Goal: Communication & Community: Answer question/provide support

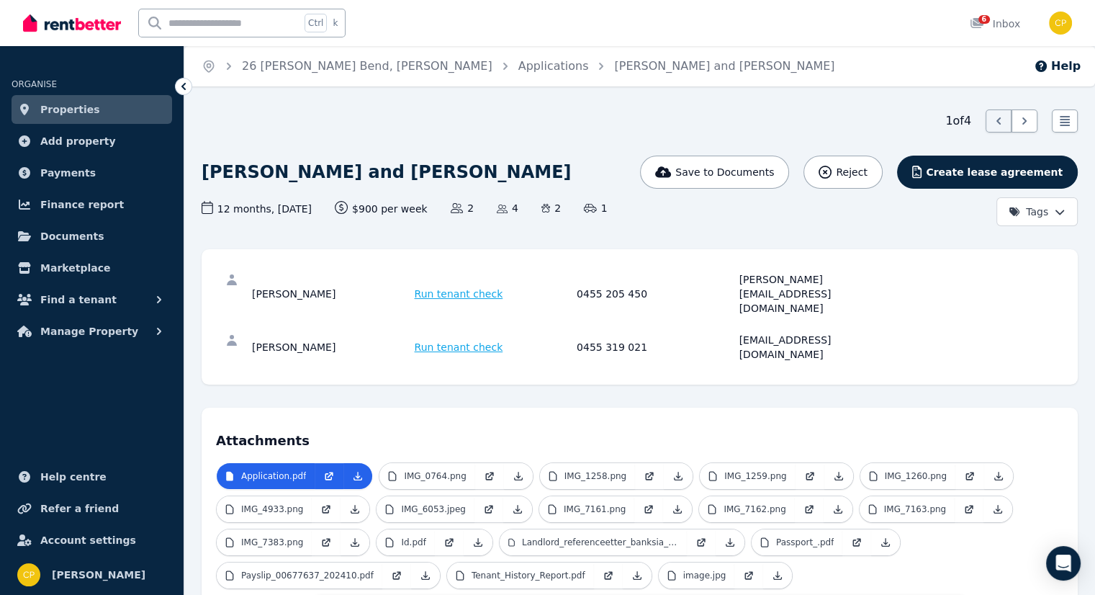
click at [186, 86] on icon at bounding box center [183, 86] width 14 height 14
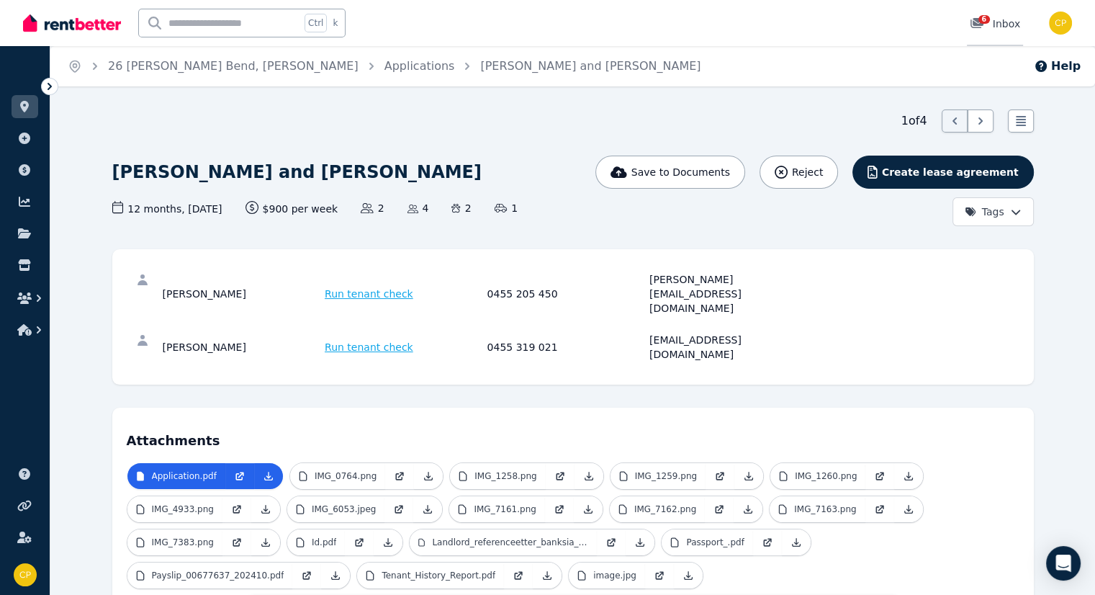
click at [979, 26] on icon at bounding box center [976, 23] width 13 height 10
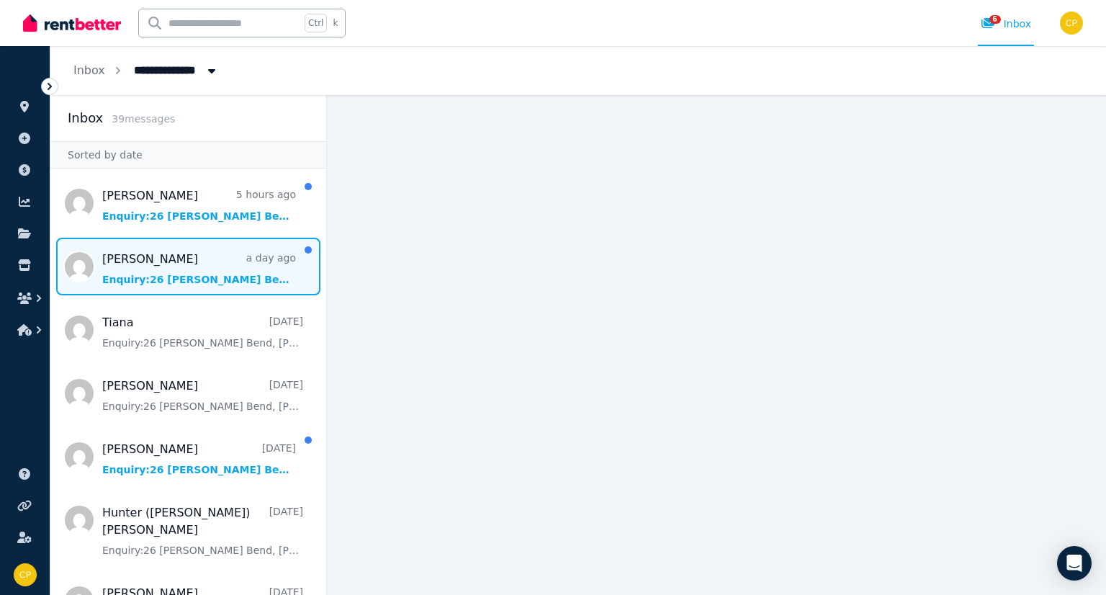
click at [153, 263] on span "Message list" at bounding box center [188, 267] width 276 height 58
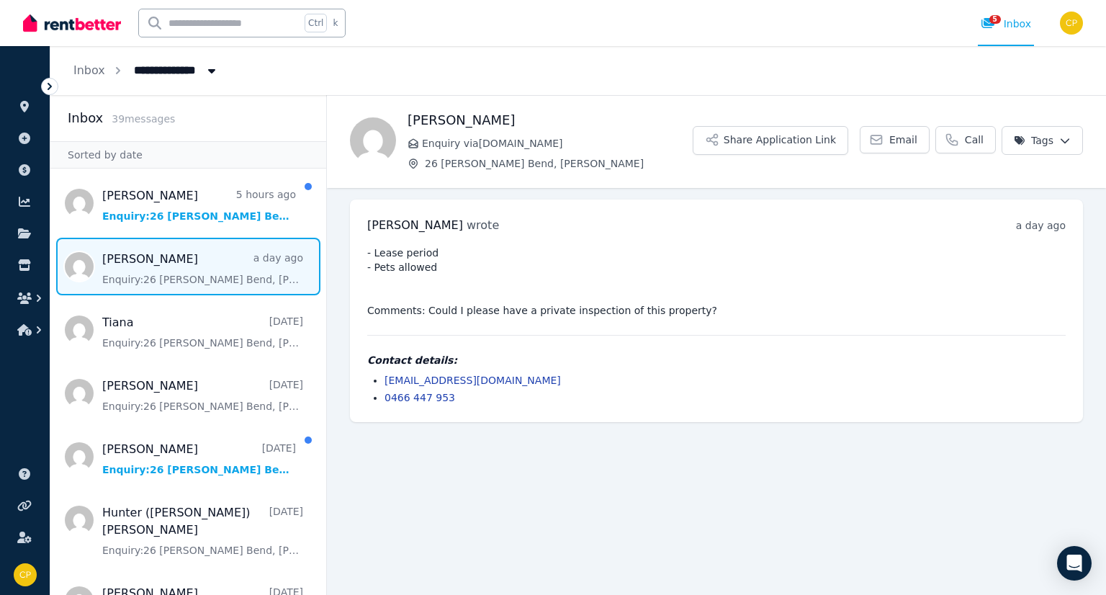
click at [1105, 520] on main "Back Stephen Sutcliffe Enquiry via Domain.com.au 26 Hollins Bend, Madeley Share…" at bounding box center [716, 345] width 779 height 500
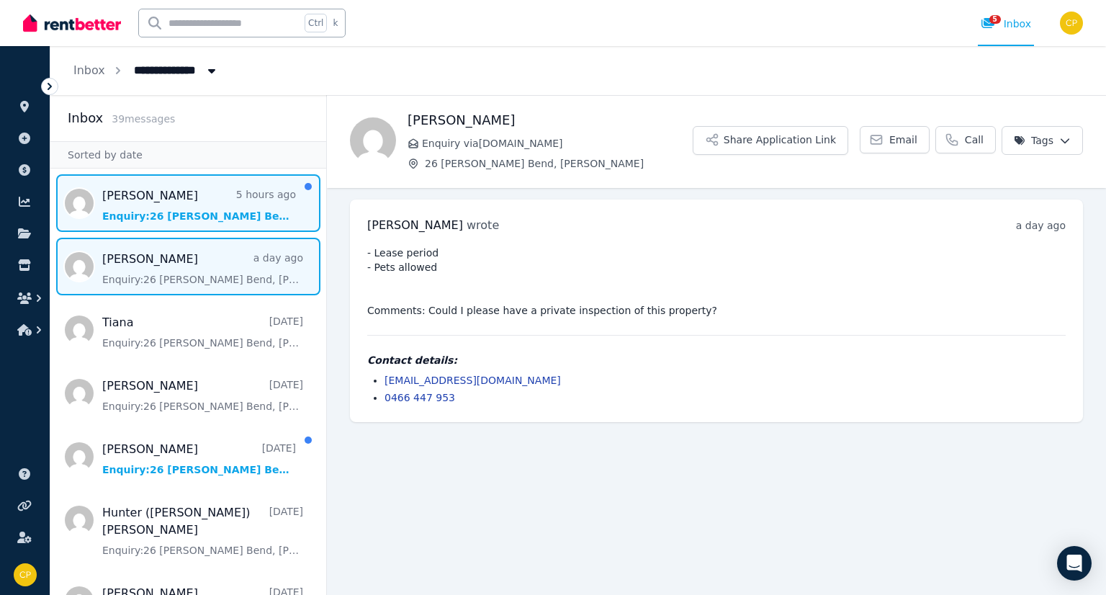
click at [184, 204] on span "Message list" at bounding box center [188, 203] width 276 height 58
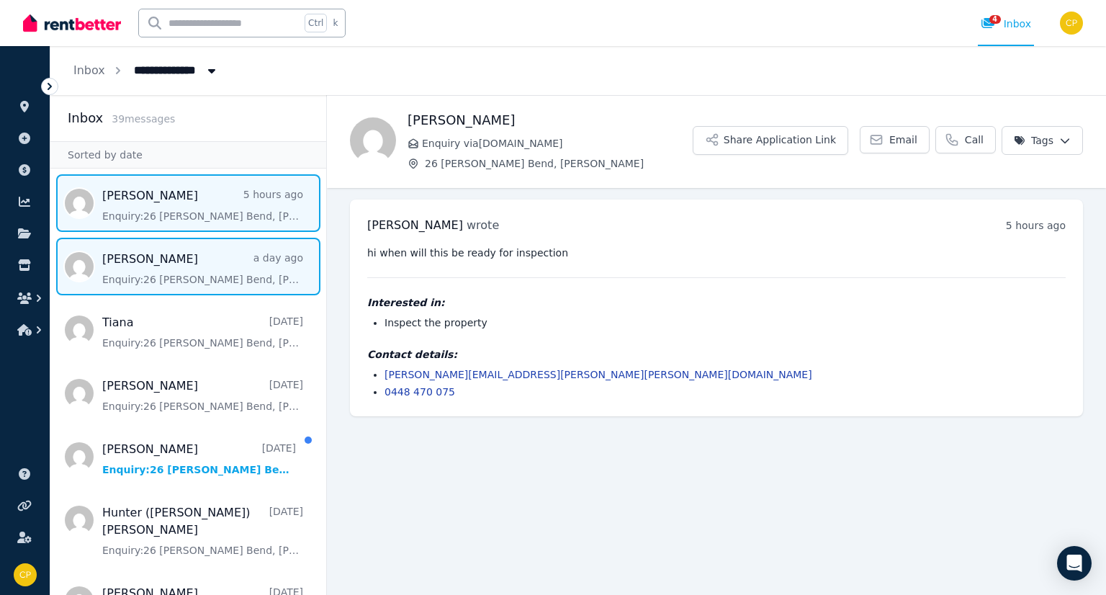
click at [124, 281] on span "Message list" at bounding box center [188, 267] width 276 height 58
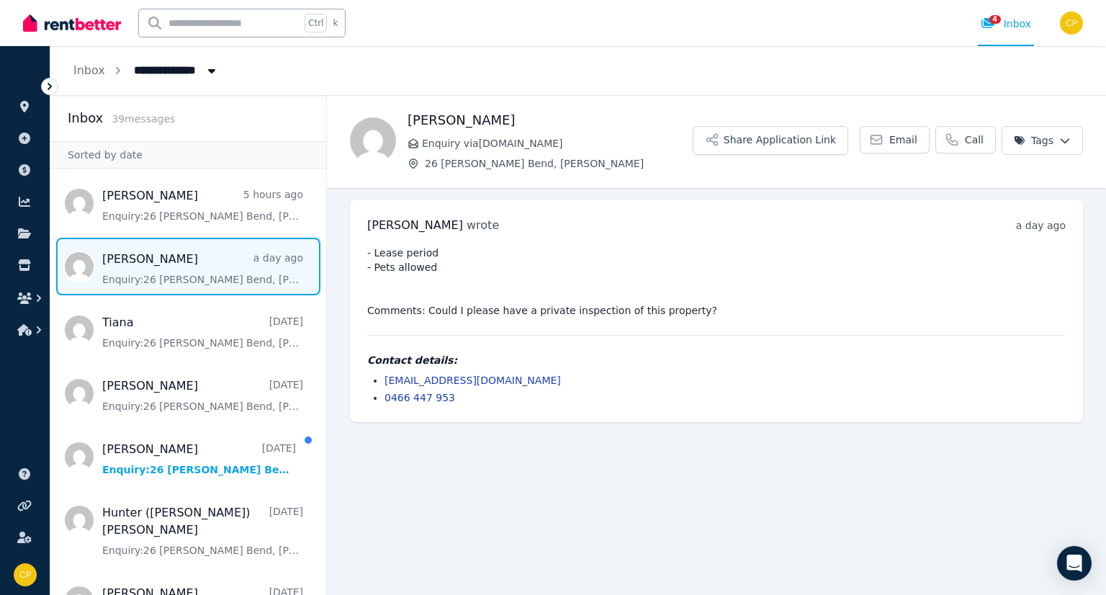
click at [180, 71] on span "All Properties" at bounding box center [181, 69] width 112 height 23
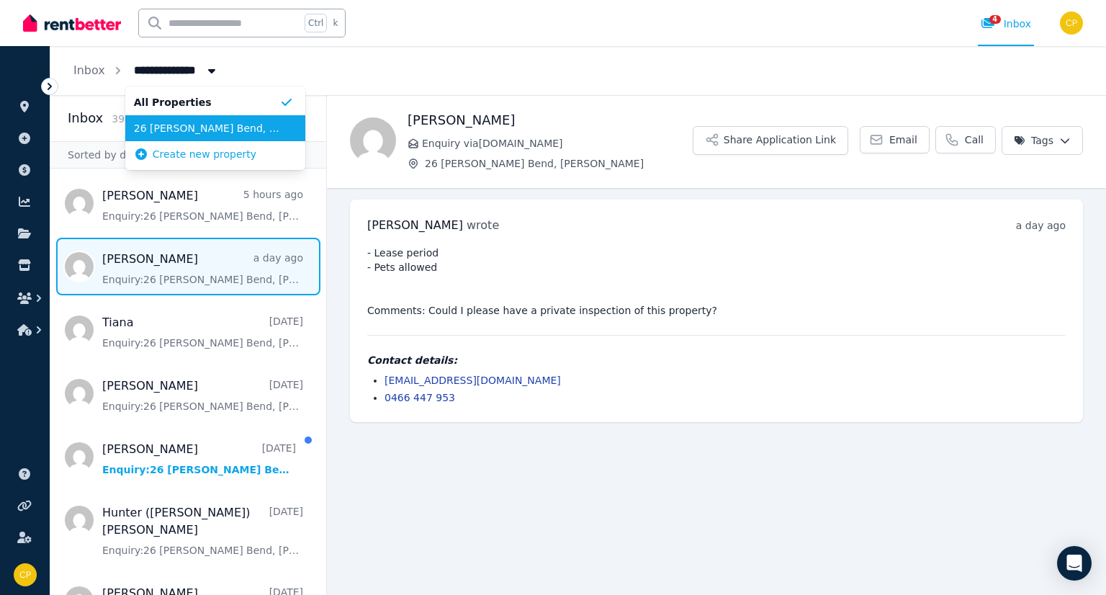
click at [169, 133] on span "26 [PERSON_NAME] Bend, [PERSON_NAME]" at bounding box center [206, 128] width 145 height 14
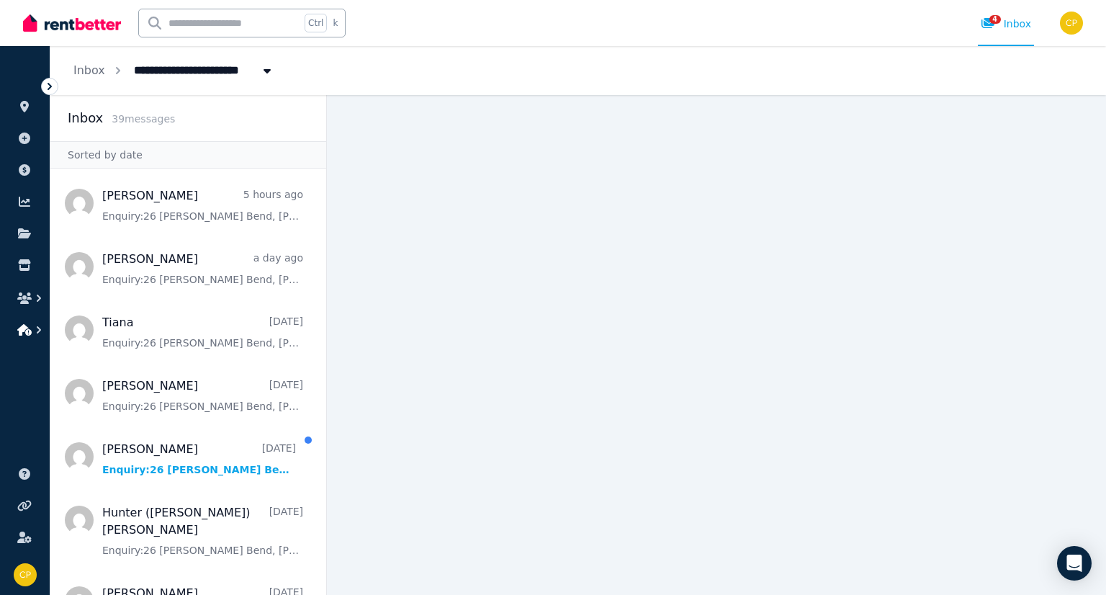
click at [18, 324] on icon "button" at bounding box center [24, 330] width 14 height 12
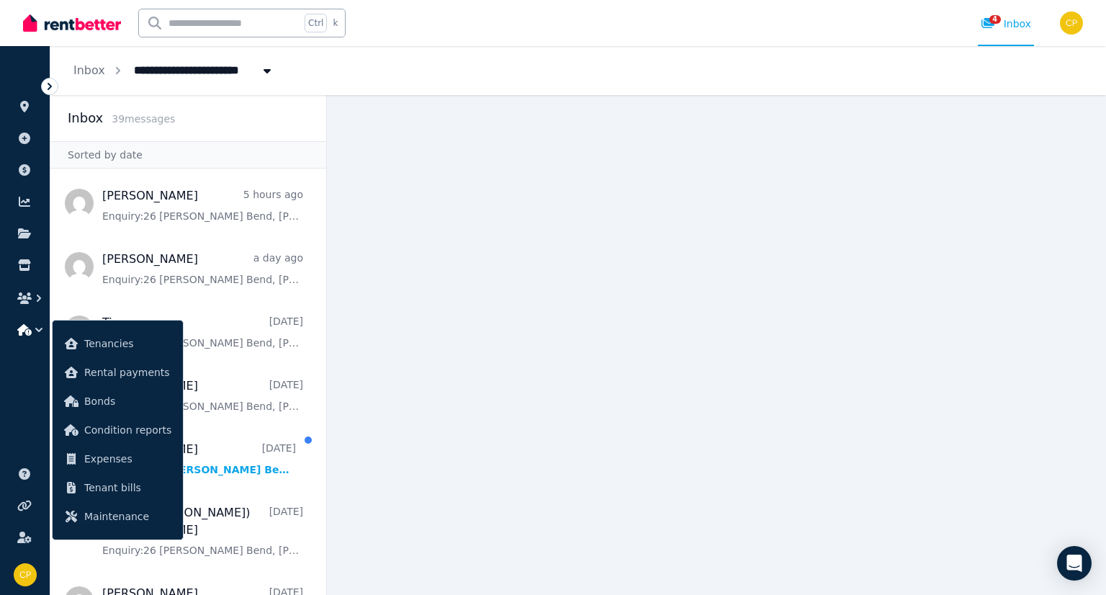
click at [480, 513] on main at bounding box center [716, 345] width 779 height 500
click at [183, 461] on span "Message list" at bounding box center [188, 457] width 276 height 58
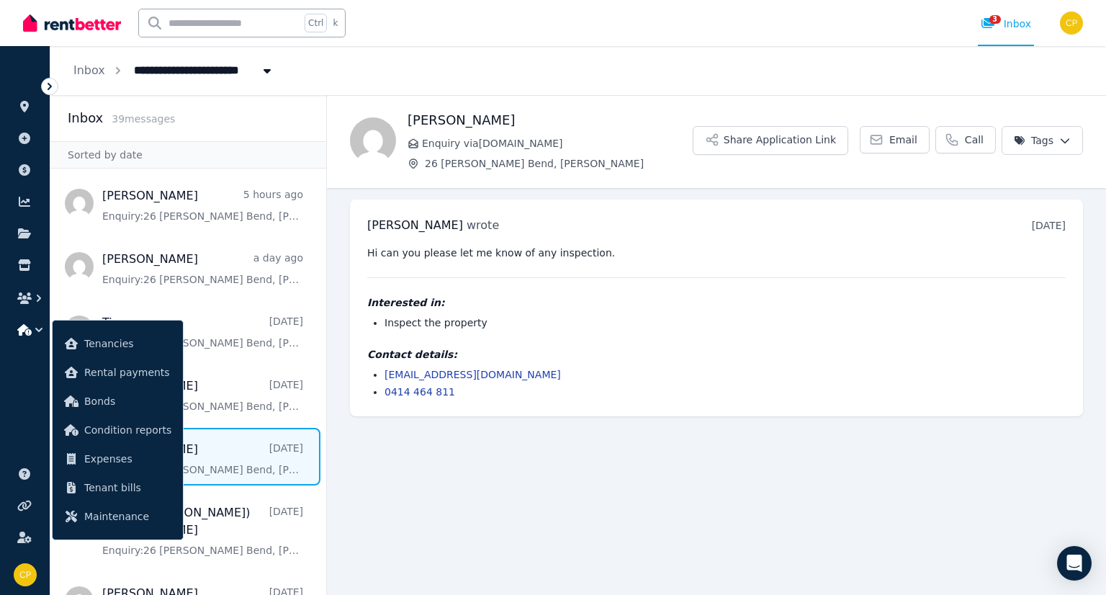
click at [169, 65] on span "26 [PERSON_NAME] Bend, [PERSON_NAME]" at bounding box center [264, 69] width 279 height 23
click at [168, 71] on span "26 [PERSON_NAME] Bend, [PERSON_NAME]" at bounding box center [264, 69] width 279 height 23
type input "**********"
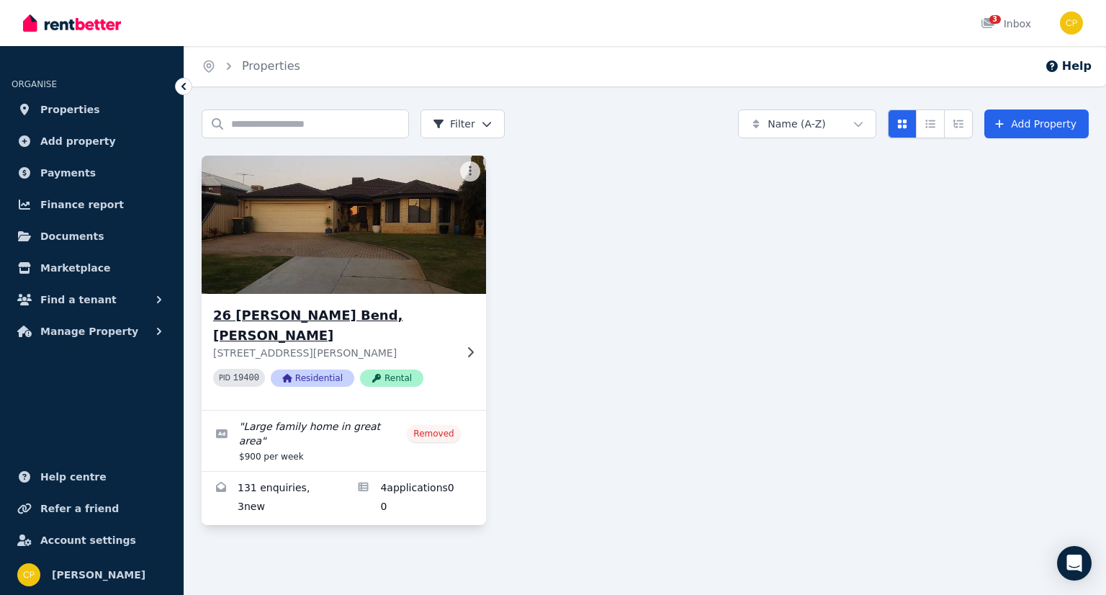
click at [469, 346] on icon at bounding box center [470, 352] width 14 height 12
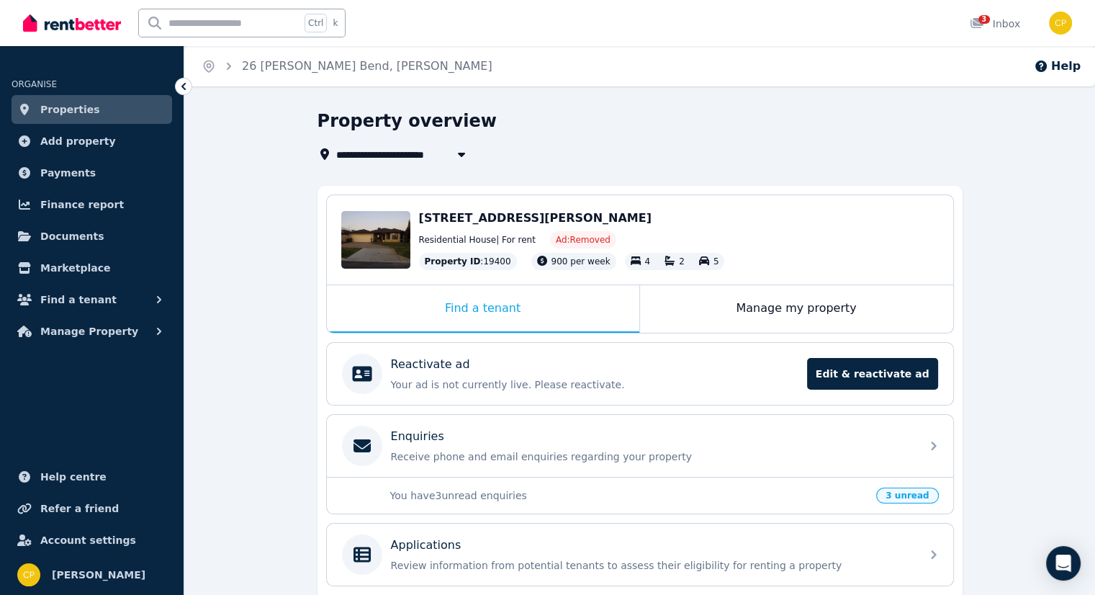
click at [190, 91] on icon at bounding box center [183, 86] width 14 height 14
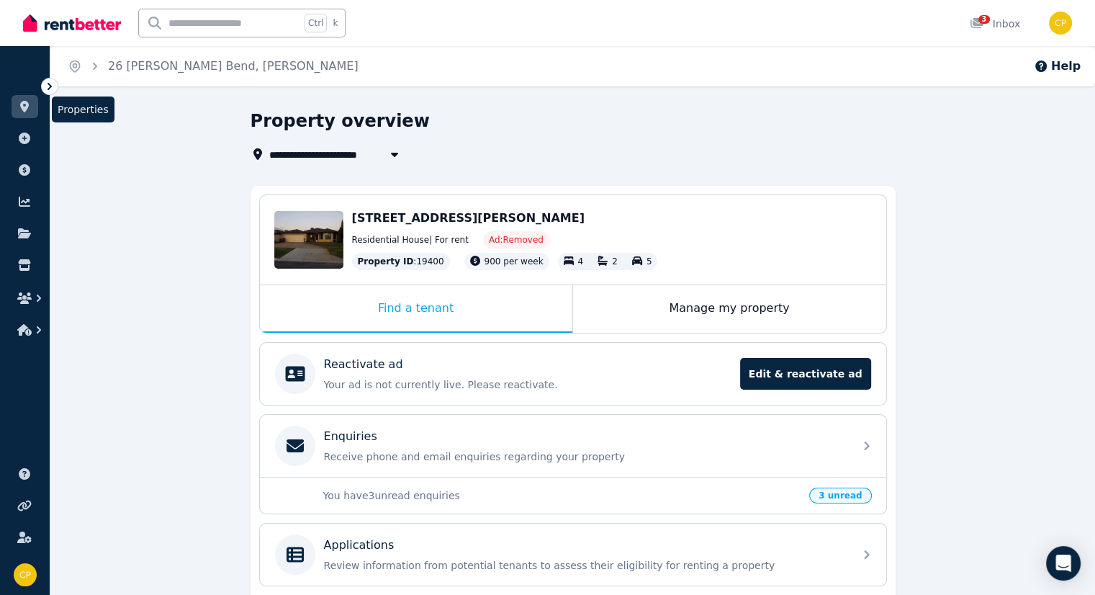
click at [32, 106] on link at bounding box center [25, 106] width 27 height 23
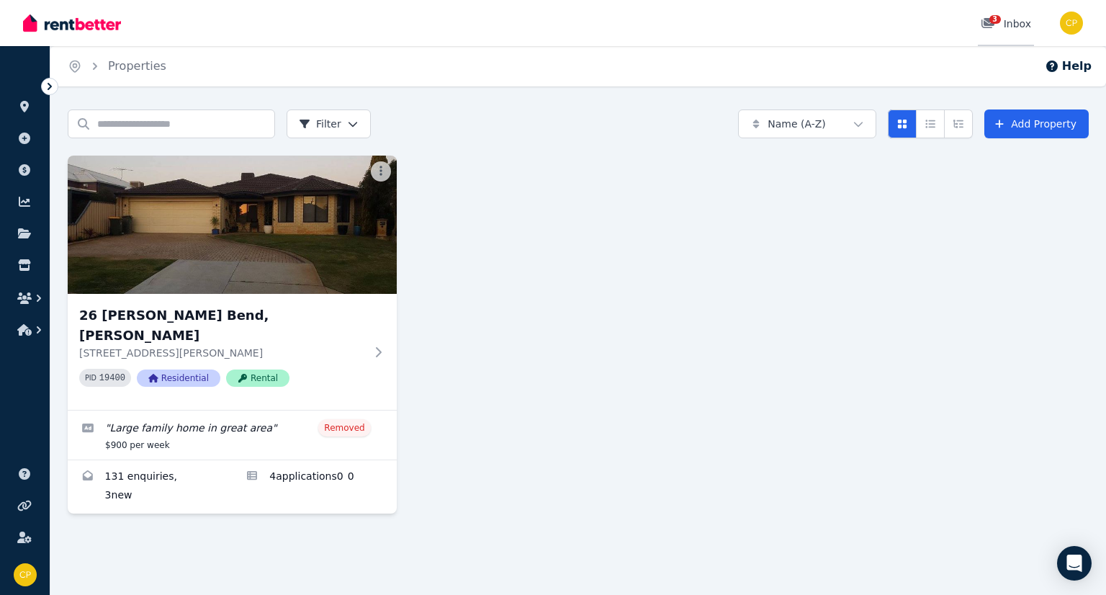
click at [999, 27] on div "3" at bounding box center [991, 24] width 23 height 14
